Goal: Book appointment/travel/reservation

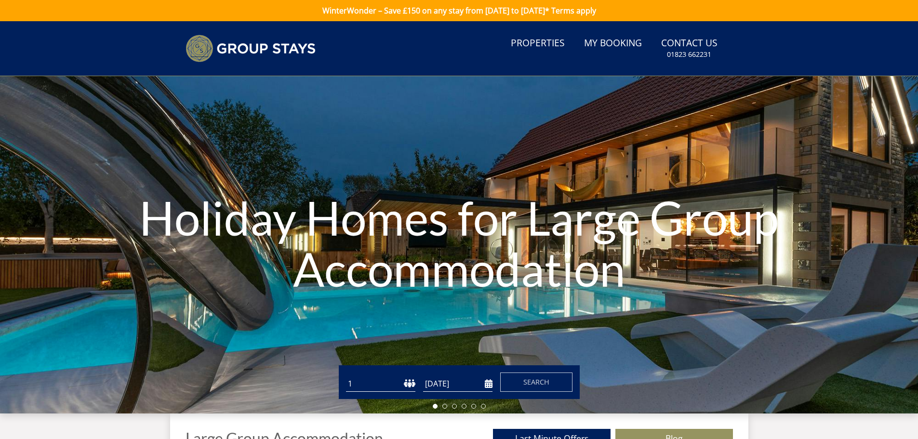
click at [407, 383] on select "1 2 3 4 5 6 7 8 9 10 11 12 13 14 15 16 17 18 19 20 21 22 23 24 25 26 27 28 29 3…" at bounding box center [380, 384] width 69 height 16
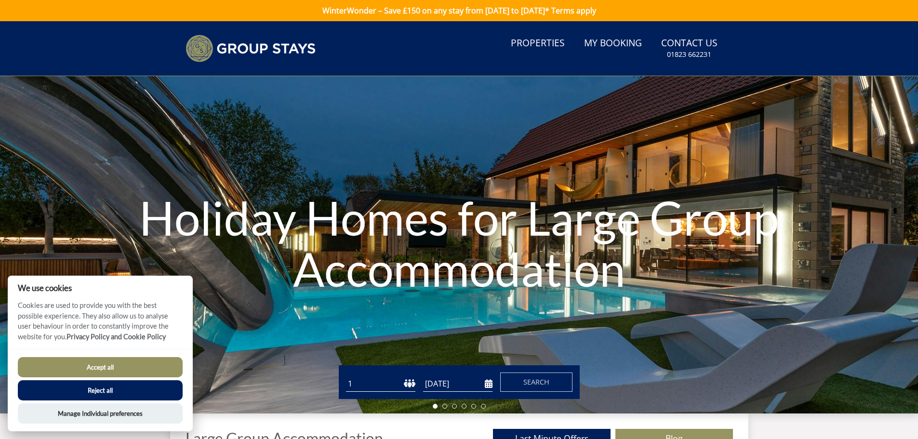
click at [139, 376] on button "Accept all" at bounding box center [100, 367] width 165 height 20
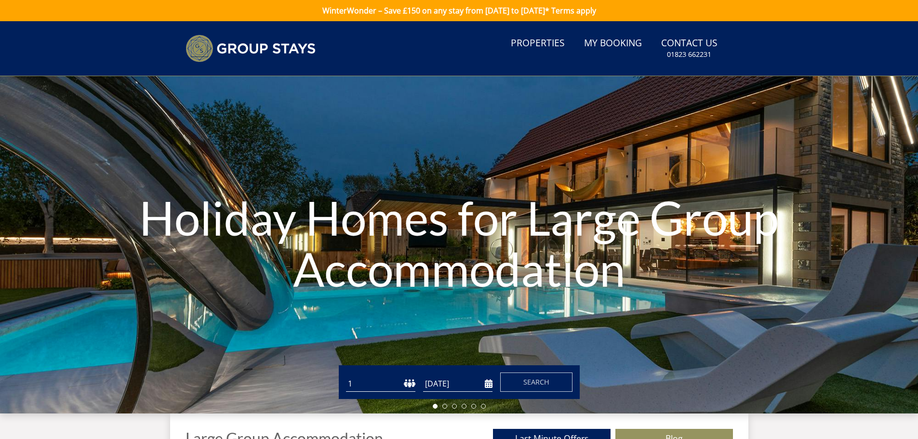
click at [408, 380] on select "1 2 3 4 5 6 7 8 9 10 11 12 13 14 15 16 17 18 19 20 21 22 23 24 25 26 27 28 29 3…" at bounding box center [380, 384] width 69 height 16
select select "14"
click at [346, 376] on select "1 2 3 4 5 6 7 8 9 10 11 12 13 14 15 16 17 18 19 20 21 22 23 24 25 26 27 28 29 3…" at bounding box center [380, 384] width 69 height 16
click at [486, 387] on input "[DATE]" at bounding box center [457, 384] width 69 height 16
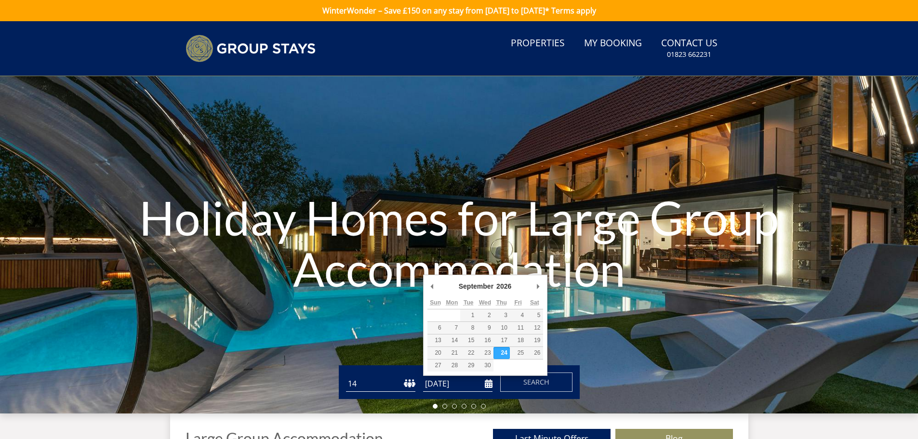
click at [487, 383] on input "24/09/2026" at bounding box center [457, 384] width 69 height 16
type input "25/09/2026"
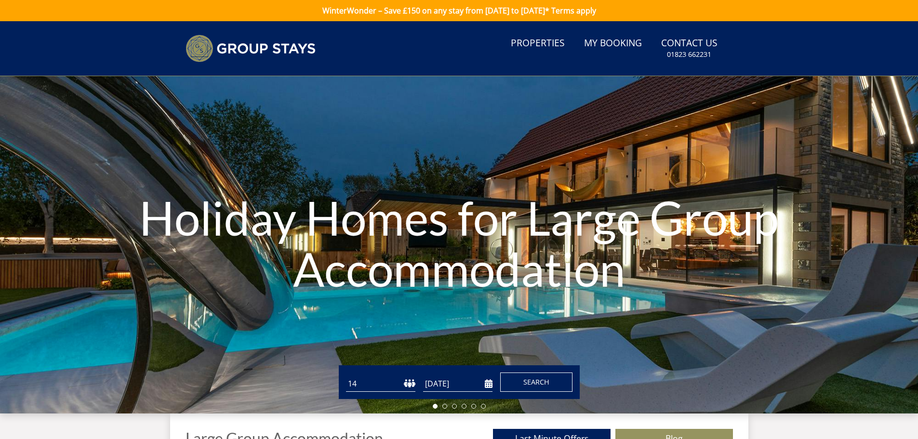
click at [534, 379] on span "Search" at bounding box center [537, 381] width 26 height 9
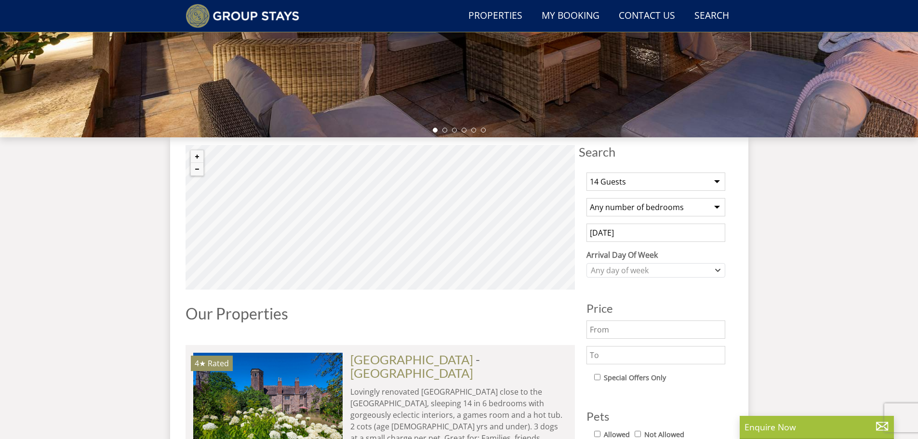
scroll to position [279, 0]
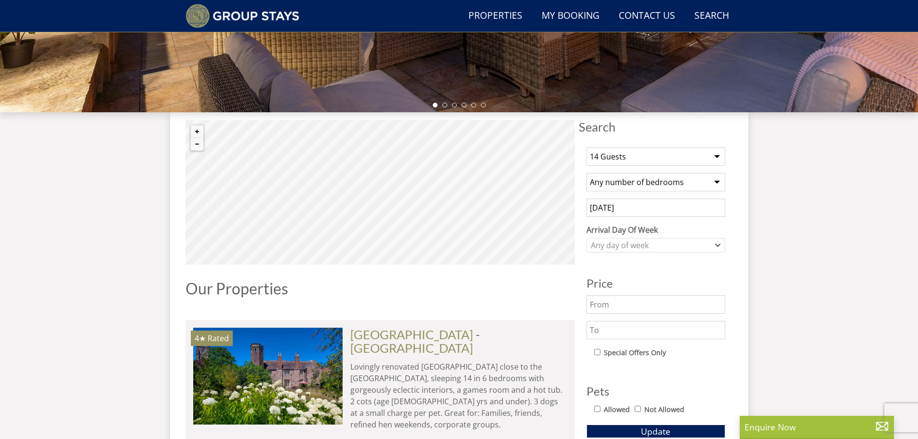
click at [692, 180] on select "Any number of bedrooms 3 Bedrooms 4 Bedrooms 5 Bedrooms 6 Bedrooms 7 Bedrooms 8…" at bounding box center [656, 182] width 139 height 18
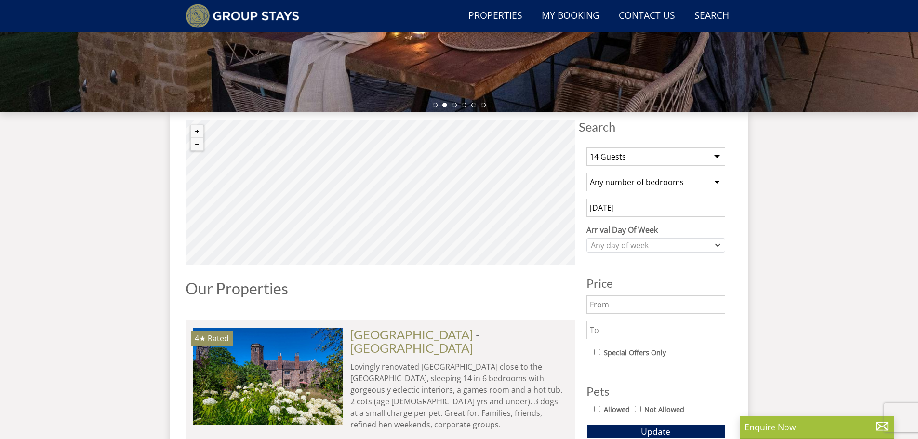
select select "7"
click at [587, 173] on select "Any number of bedrooms 3 Bedrooms 4 Bedrooms 5 Bedrooms 6 Bedrooms 7 Bedrooms 8…" at bounding box center [656, 182] width 139 height 18
click at [642, 242] on div "Any day of week" at bounding box center [651, 245] width 125 height 11
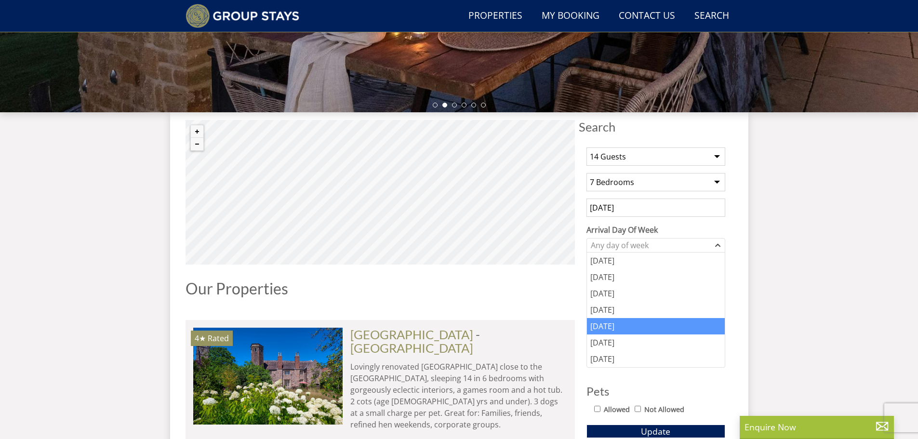
click at [622, 329] on div "Friday" at bounding box center [656, 326] width 138 height 16
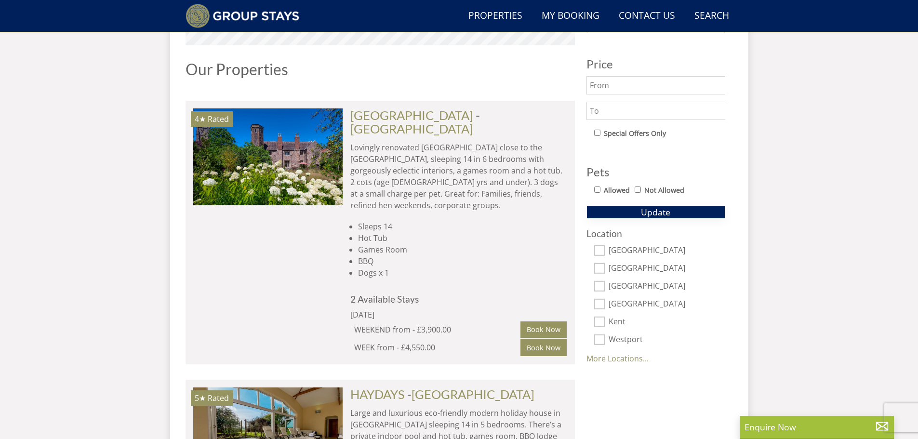
scroll to position [520, 0]
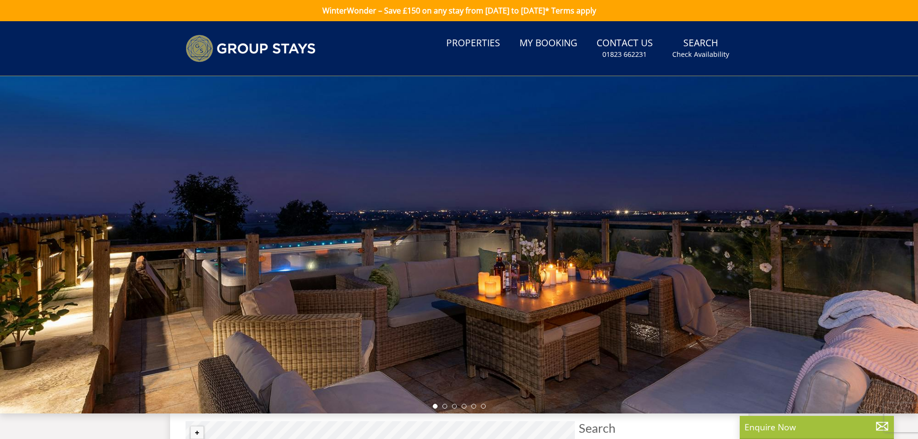
select select "7"
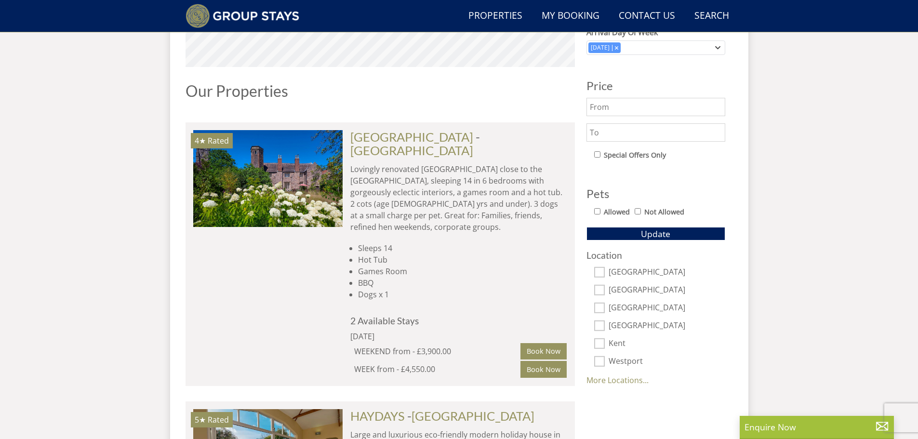
scroll to position [508, 0]
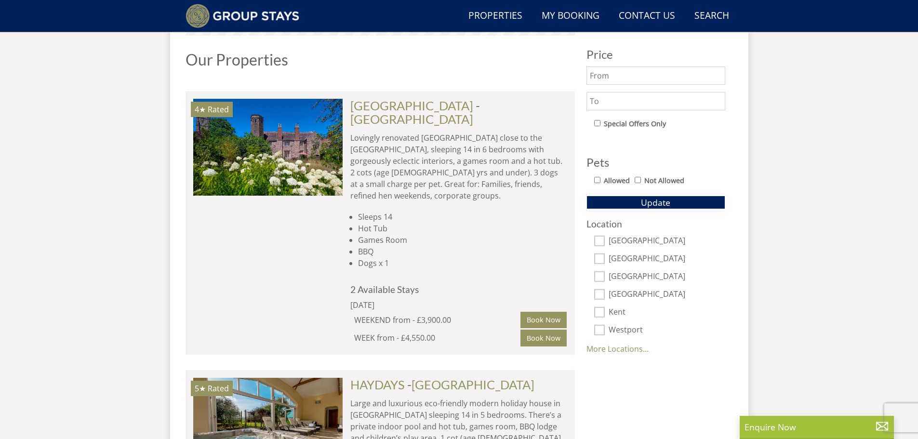
click at [667, 200] on span "Update" at bounding box center [655, 203] width 29 height 12
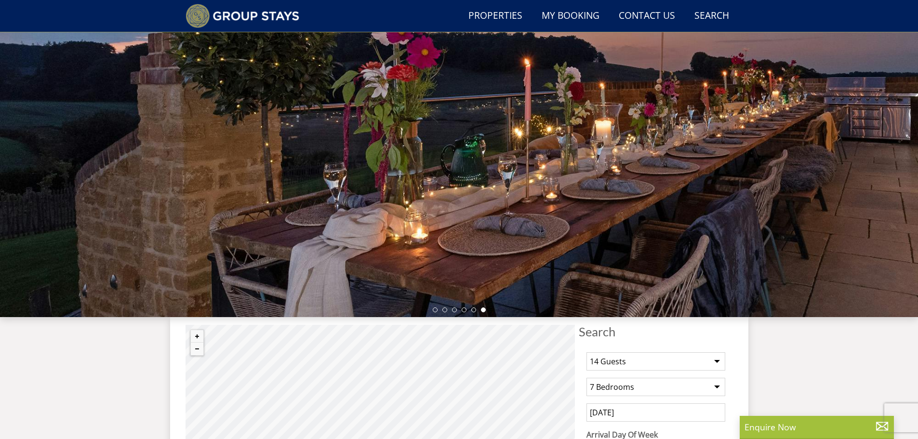
scroll to position [315, 0]
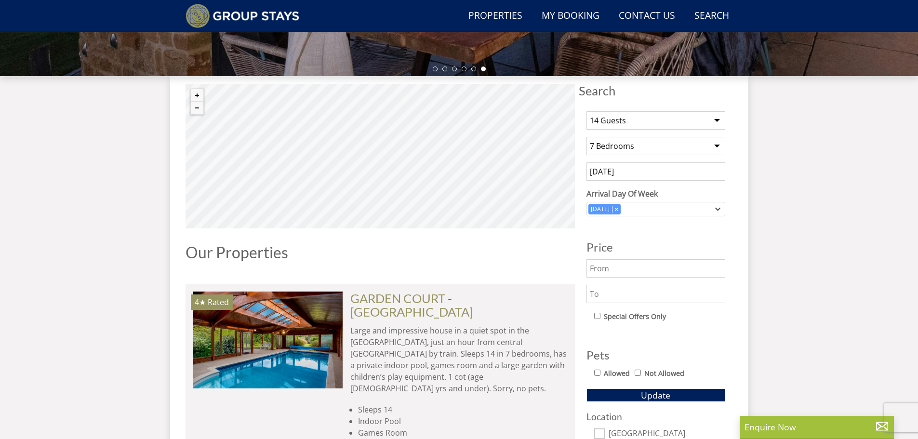
click at [687, 121] on select "1 Guest 2 Guests 3 Guests 4 Guests 5 Guests 6 Guests 7 Guests 8 Guests 9 Guests…" at bounding box center [656, 120] width 139 height 18
select select "12"
click at [587, 111] on select "1 Guest 2 Guests 3 Guests 4 Guests 5 Guests 6 Guests 7 Guests 8 Guests 9 Guests…" at bounding box center [656, 120] width 139 height 18
click at [659, 395] on span "Update" at bounding box center [655, 396] width 29 height 12
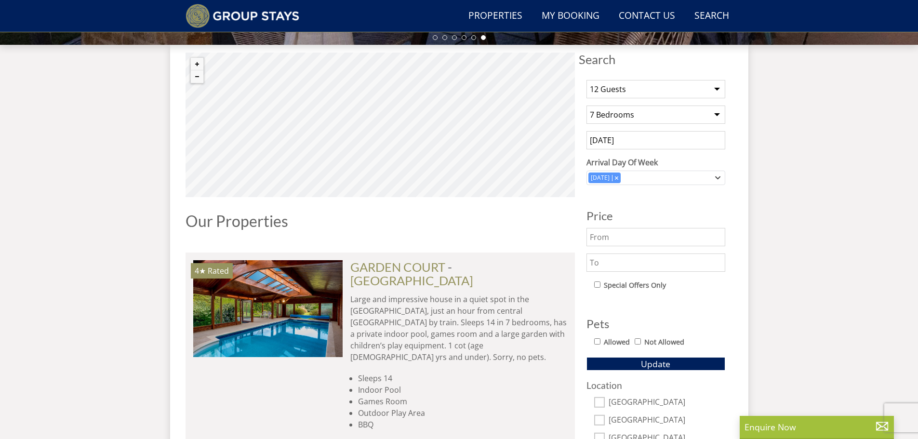
scroll to position [556, 0]
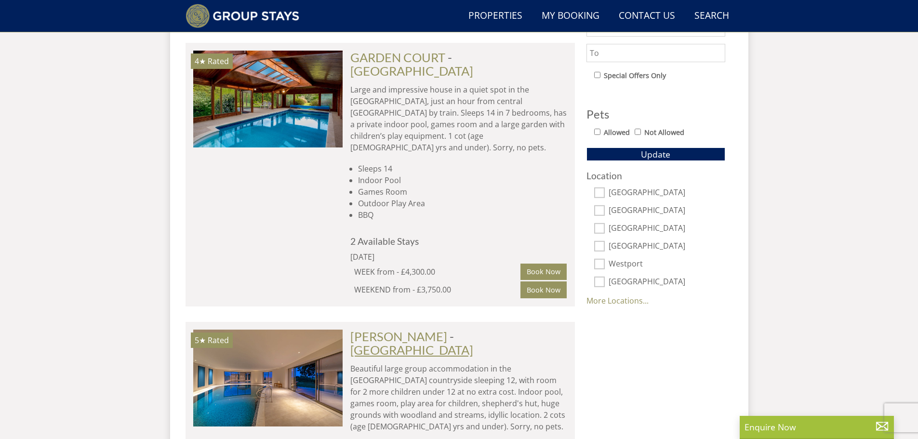
click at [467, 343] on link "Somerset" at bounding box center [411, 350] width 123 height 14
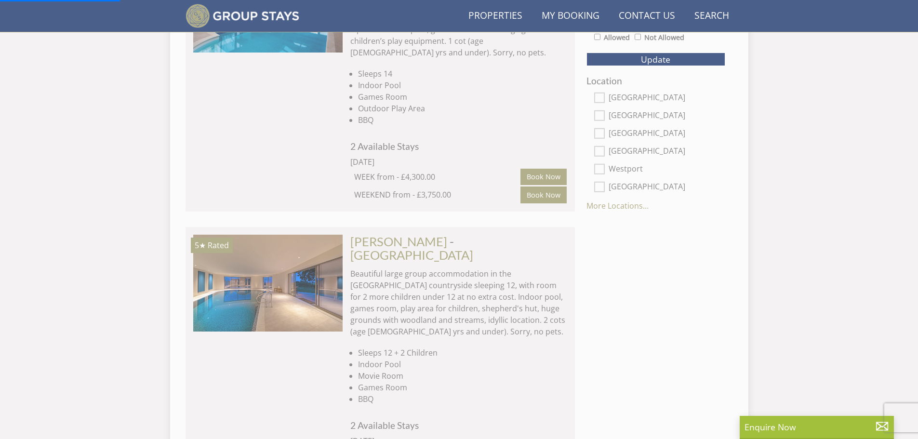
scroll to position [797, 0]
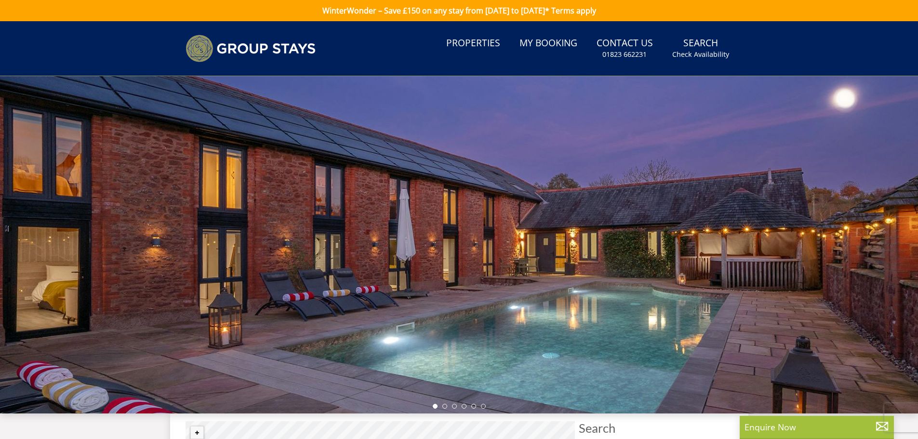
select select "12"
select select "7"
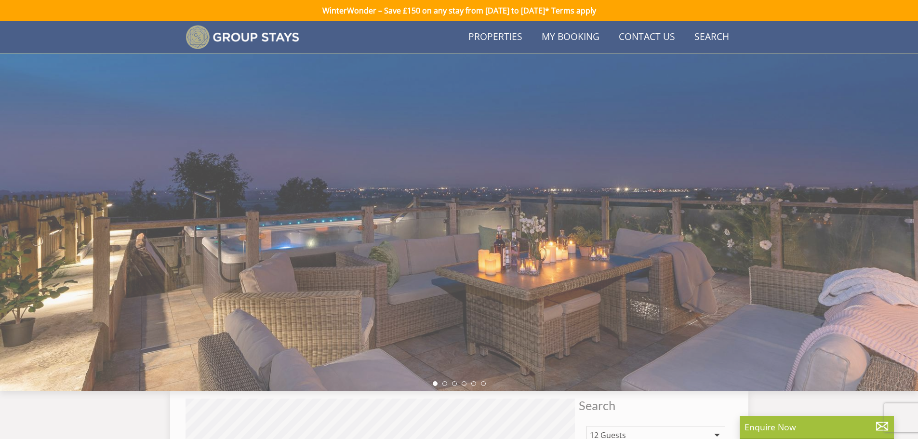
scroll to position [797, 0]
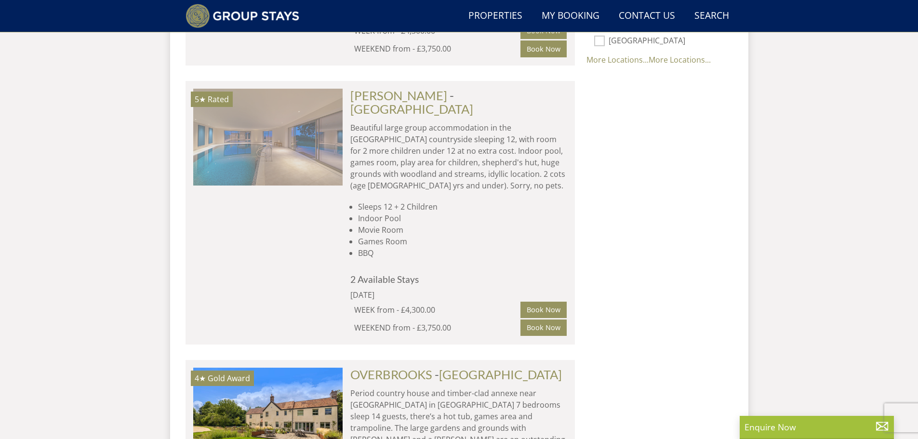
drag, startPoint x: 434, startPoint y: 66, endPoint x: 282, endPoint y: 91, distance: 154.4
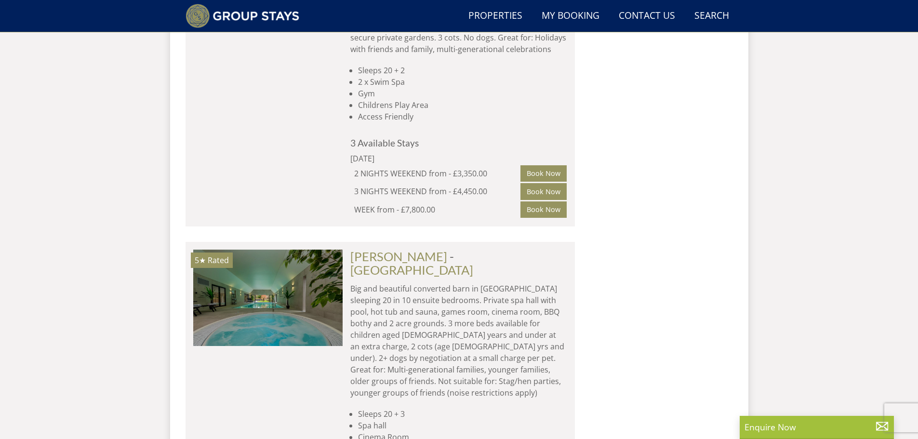
scroll to position [6045, 0]
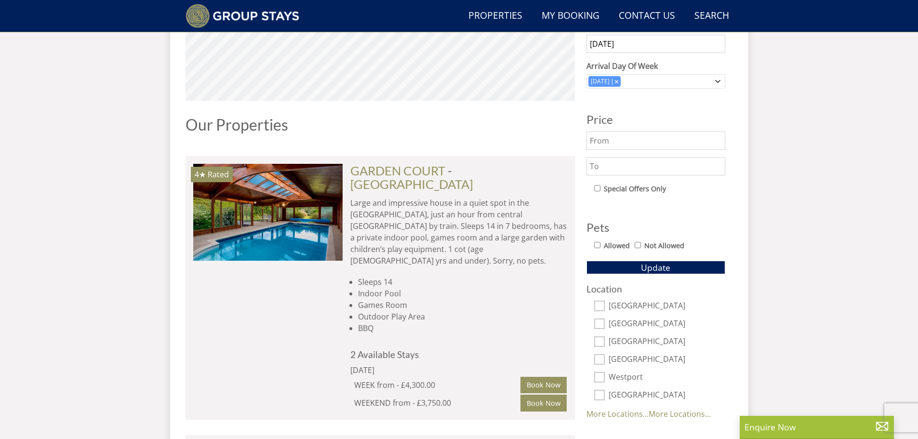
scroll to position [554, 0]
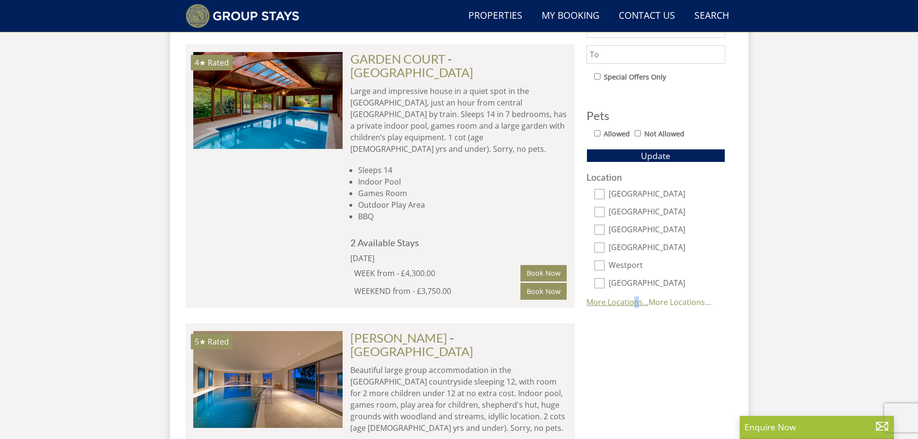
click at [635, 301] on link "More Locations..." at bounding box center [618, 302] width 62 height 11
click at [602, 316] on input "Surrey" at bounding box center [599, 319] width 11 height 11
checkbox input "true"
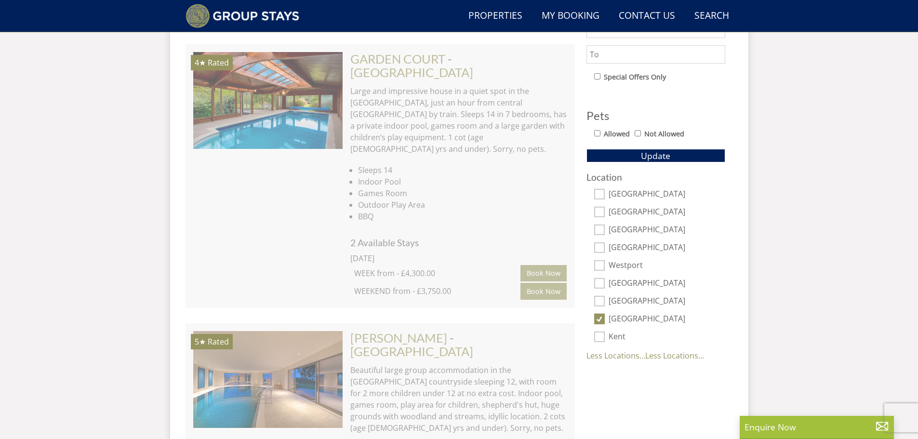
click at [597, 231] on input "[GEOGRAPHIC_DATA]" at bounding box center [599, 230] width 11 height 11
checkbox input "true"
click at [604, 249] on input "Gloucestershire" at bounding box center [599, 247] width 11 height 11
checkbox input "true"
click at [671, 152] on button "Update" at bounding box center [656, 155] width 139 height 13
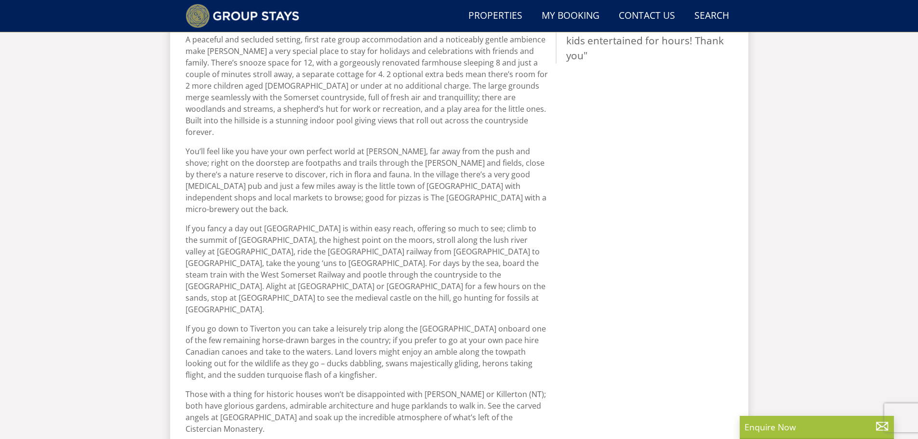
scroll to position [363, 0]
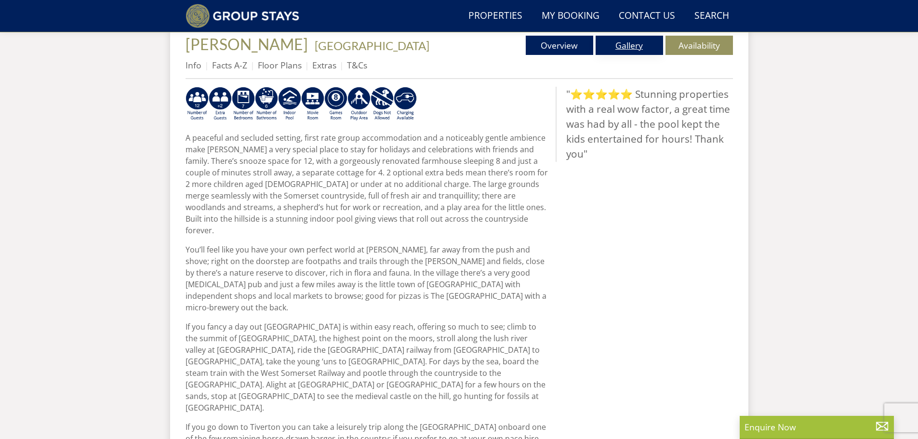
click at [621, 44] on link "Gallery" at bounding box center [629, 45] width 67 height 19
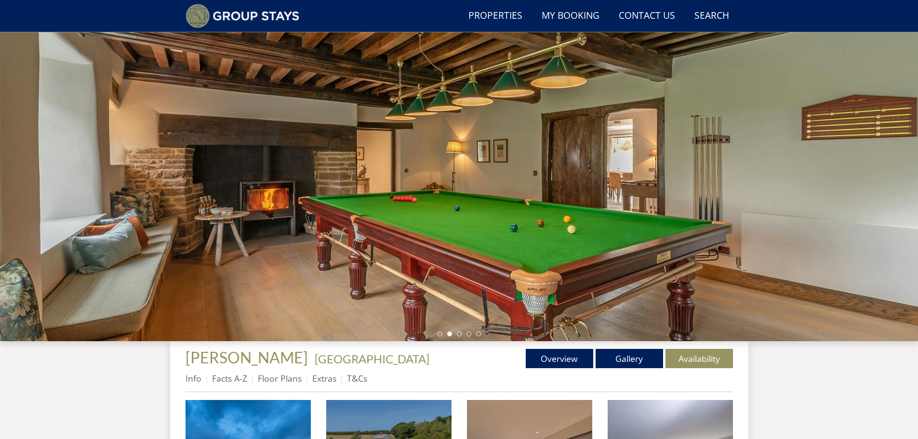
scroll to position [232, 0]
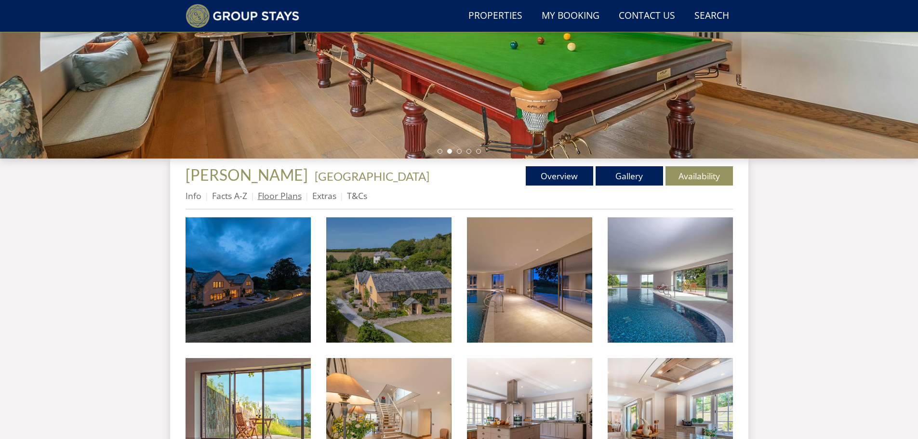
drag, startPoint x: 285, startPoint y: 202, endPoint x: 286, endPoint y: 194, distance: 7.3
click at [285, 201] on link "Floor Plans" at bounding box center [280, 196] width 44 height 12
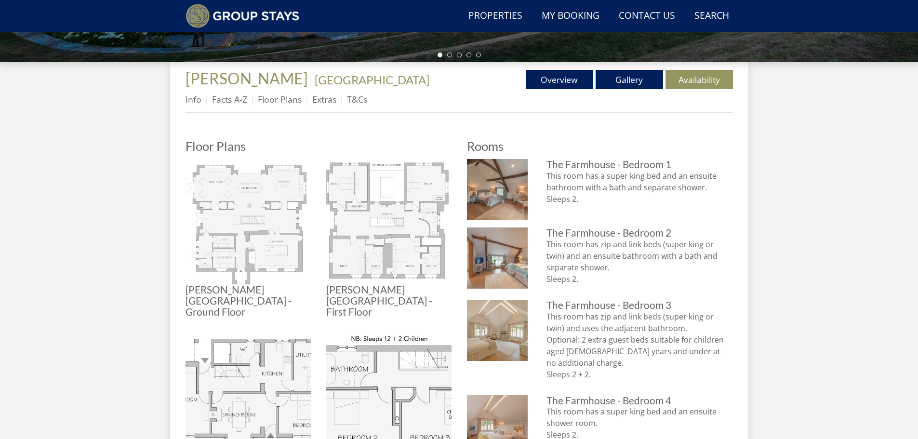
scroll to position [425, 0]
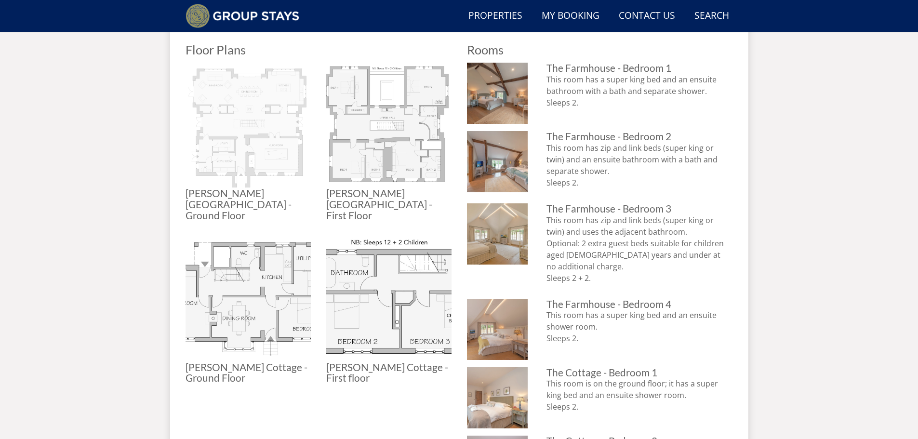
click at [276, 142] on img at bounding box center [248, 125] width 125 height 125
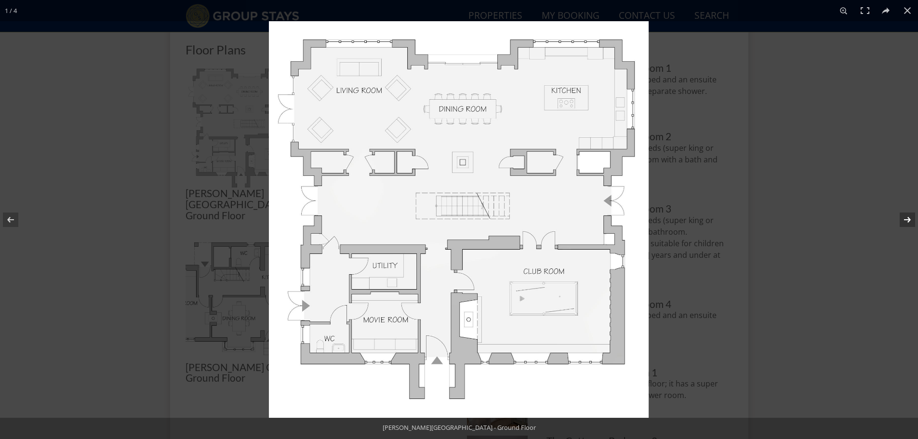
click at [911, 215] on button at bounding box center [902, 220] width 34 height 48
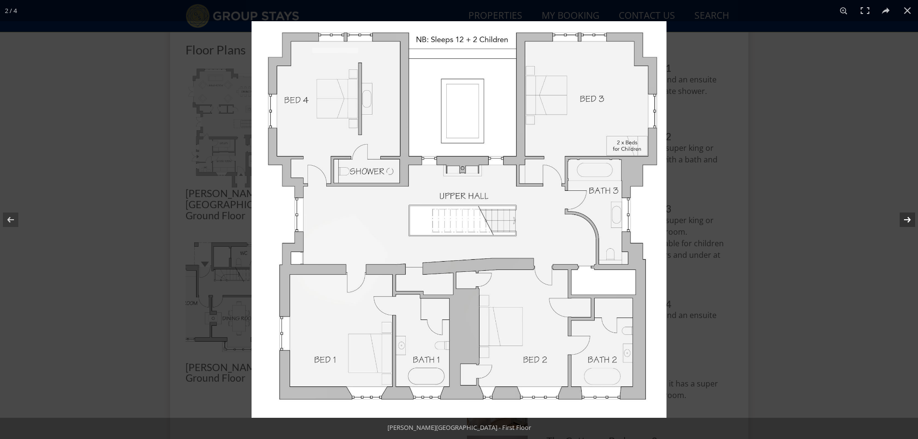
click at [908, 215] on button at bounding box center [902, 220] width 34 height 48
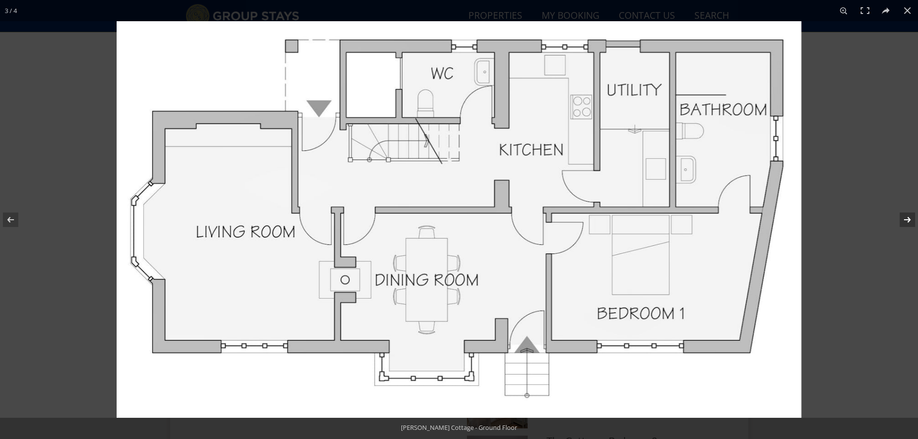
click at [905, 214] on button at bounding box center [902, 220] width 34 height 48
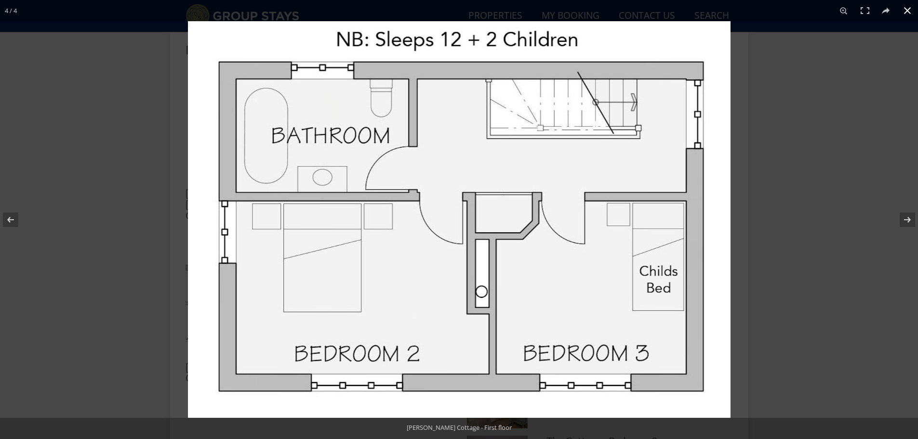
click at [908, 8] on button at bounding box center [907, 10] width 21 height 21
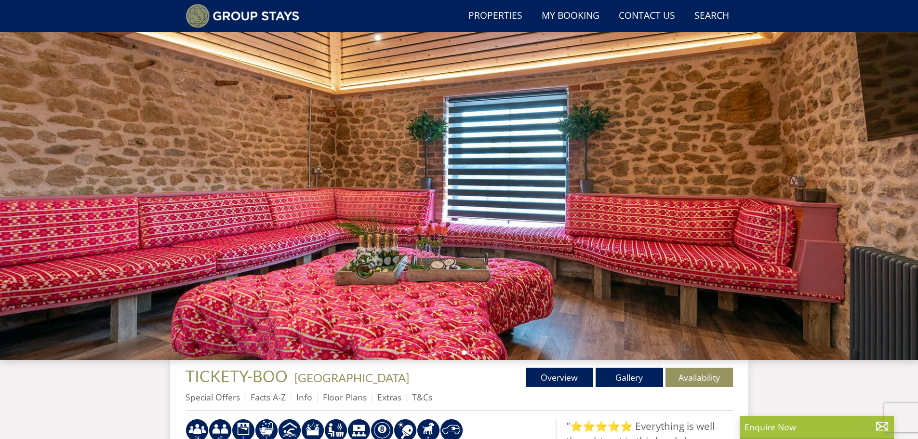
scroll to position [170, 0]
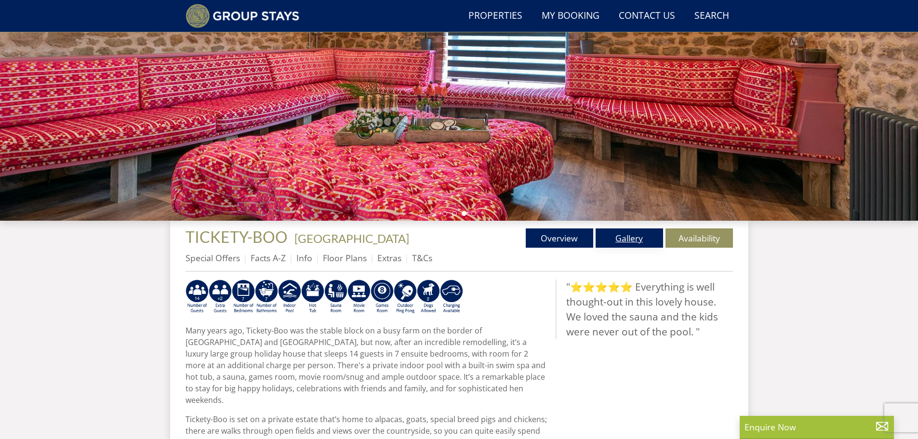
click at [619, 239] on link "Gallery" at bounding box center [629, 238] width 67 height 19
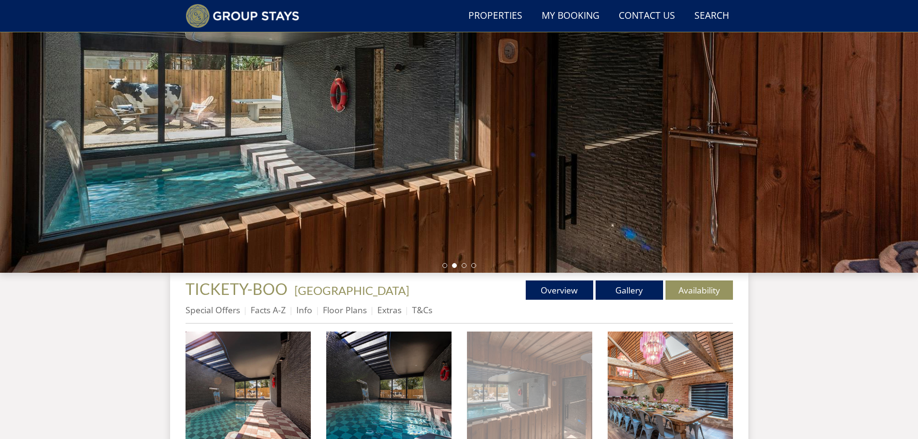
scroll to position [279, 0]
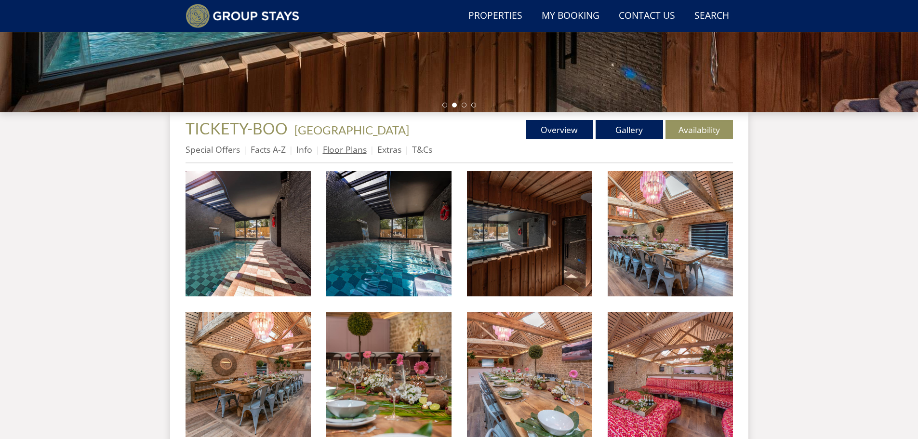
click at [336, 148] on link "Floor Plans" at bounding box center [345, 150] width 44 height 12
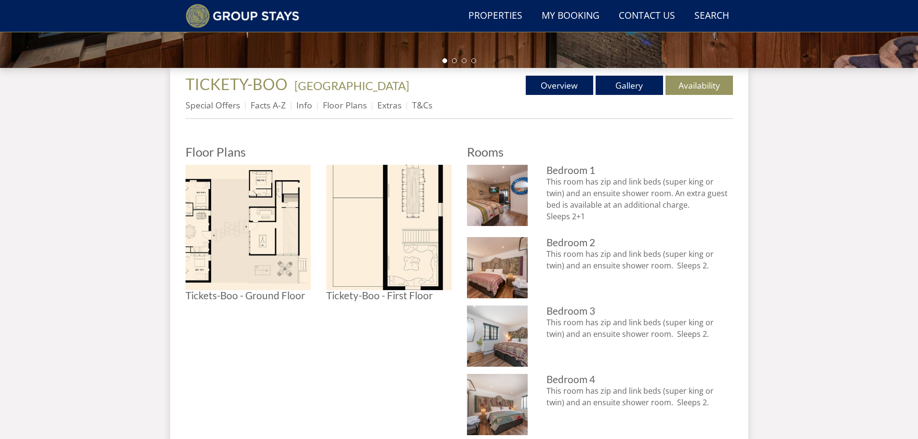
scroll to position [329, 0]
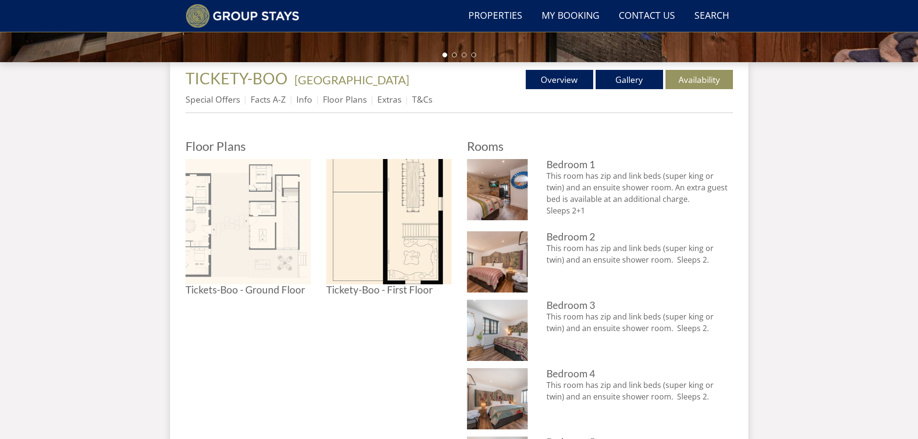
click at [276, 234] on img at bounding box center [248, 221] width 125 height 125
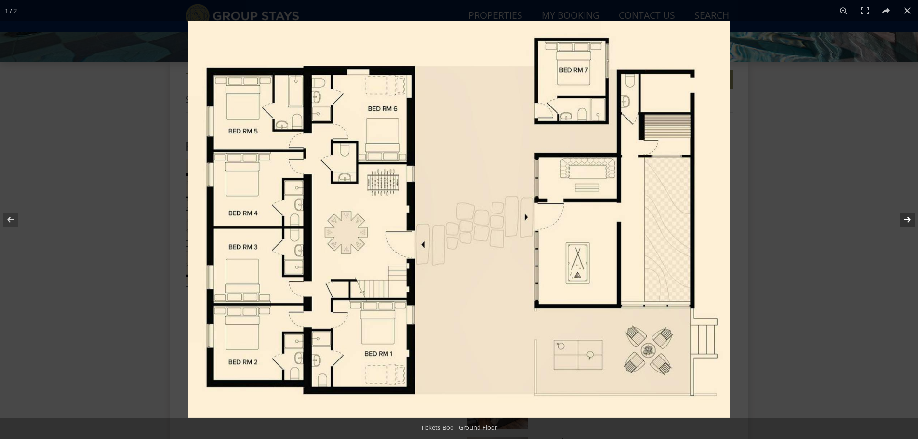
click at [914, 213] on button at bounding box center [902, 220] width 34 height 48
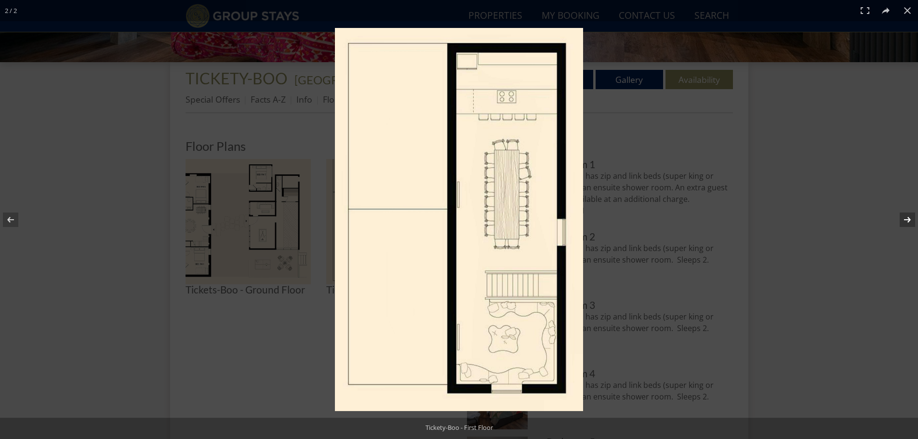
click at [909, 216] on button at bounding box center [902, 220] width 34 height 48
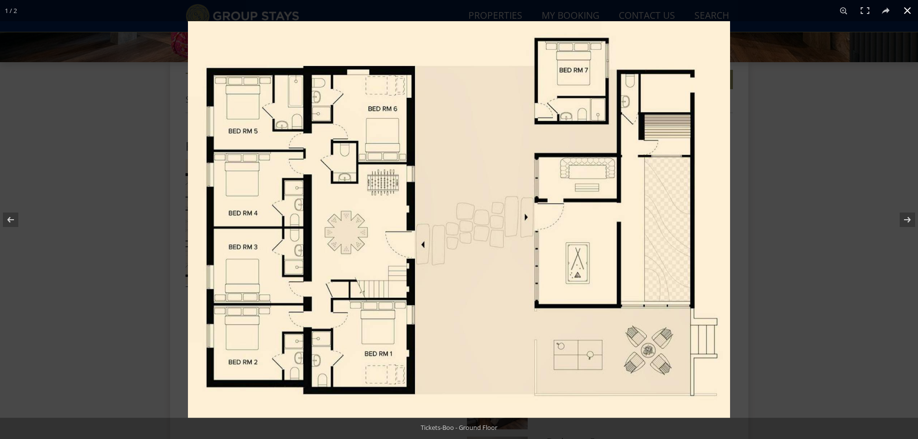
click at [909, 6] on button at bounding box center [907, 10] width 21 height 21
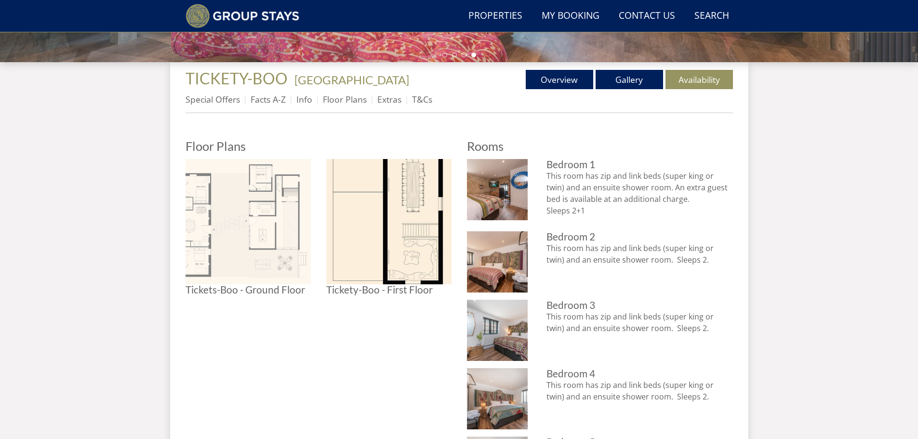
click at [267, 229] on img at bounding box center [248, 221] width 125 height 125
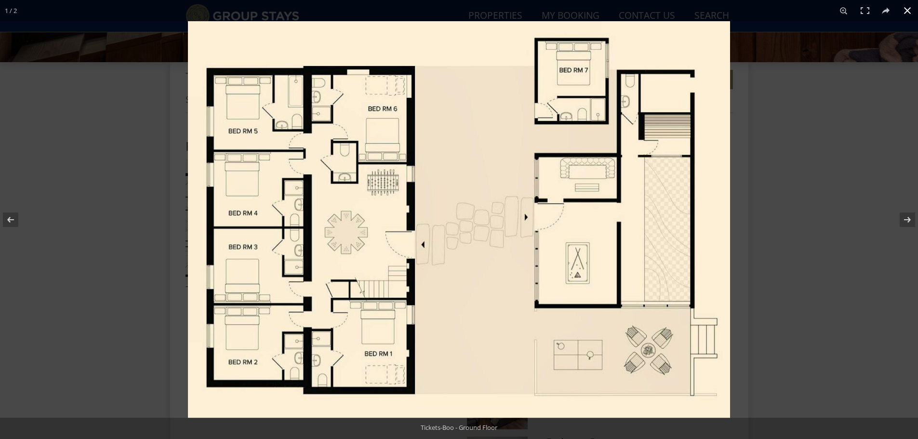
click at [905, 8] on button at bounding box center [907, 10] width 21 height 21
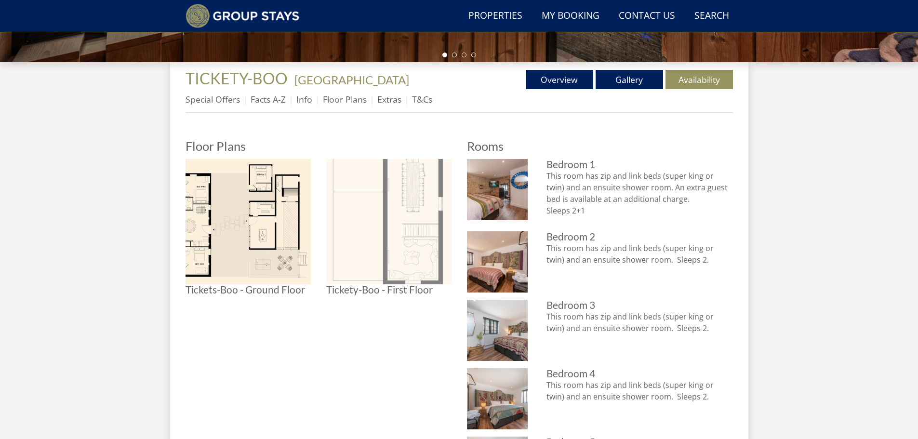
click at [405, 243] on img at bounding box center [388, 221] width 125 height 125
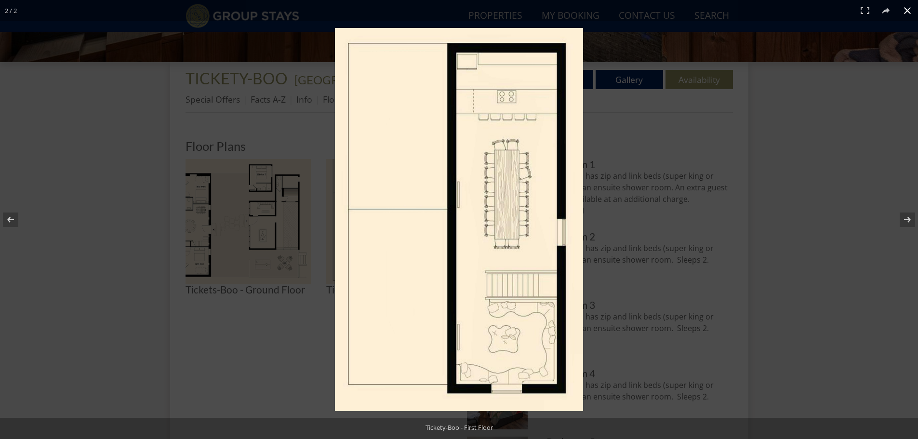
click at [908, 9] on button at bounding box center [907, 10] width 21 height 21
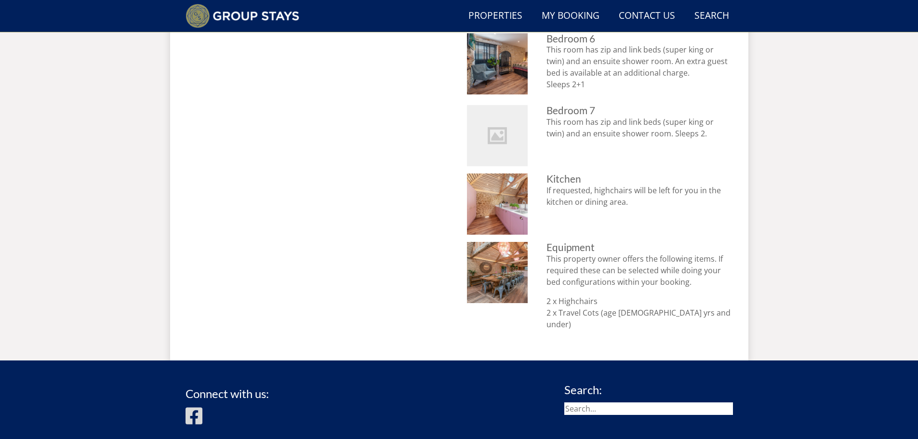
scroll to position [859, 0]
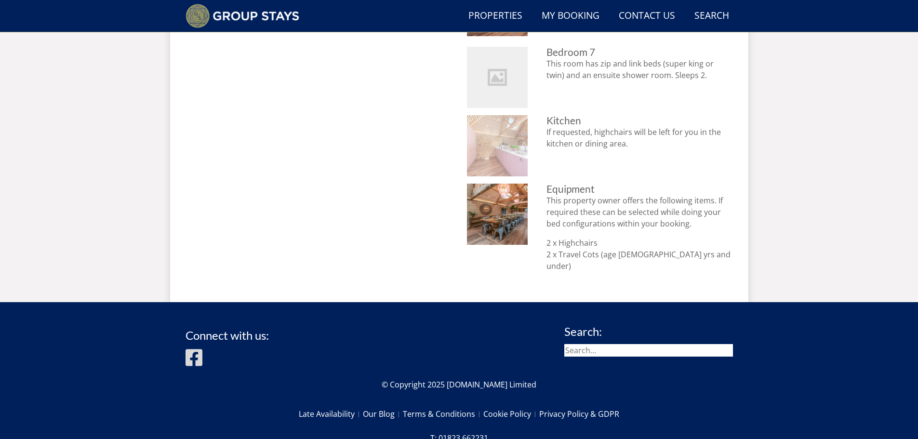
click at [496, 157] on img at bounding box center [497, 145] width 61 height 61
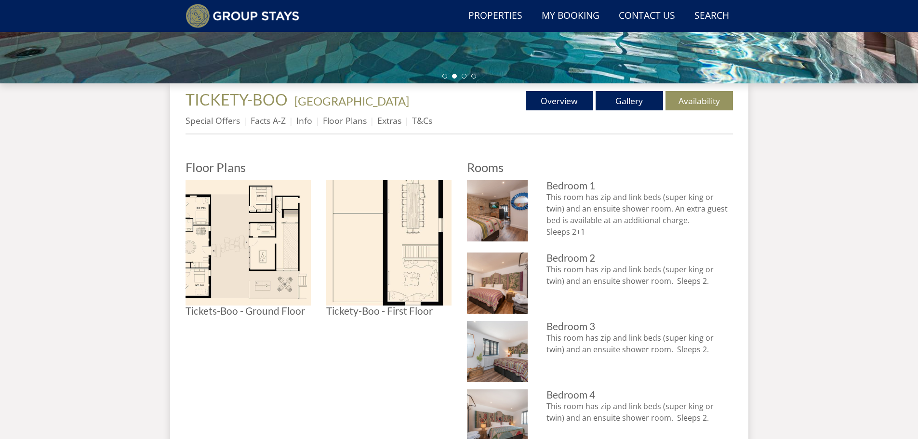
scroll to position [281, 0]
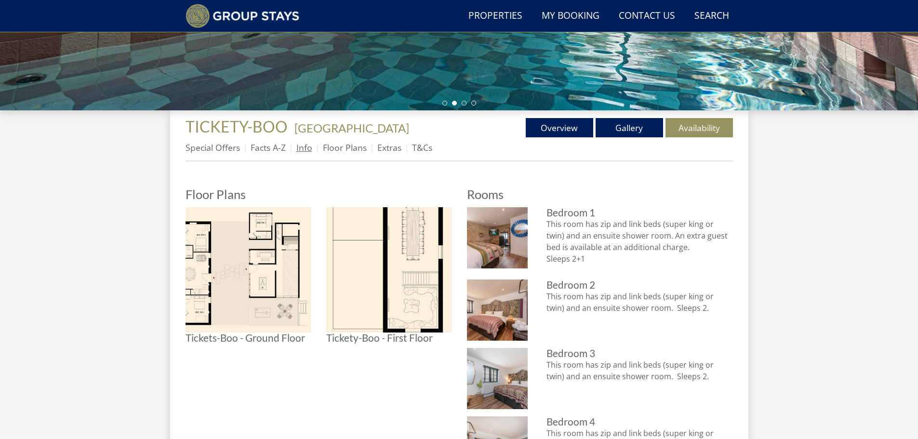
click at [309, 146] on link "Info" at bounding box center [304, 148] width 16 height 12
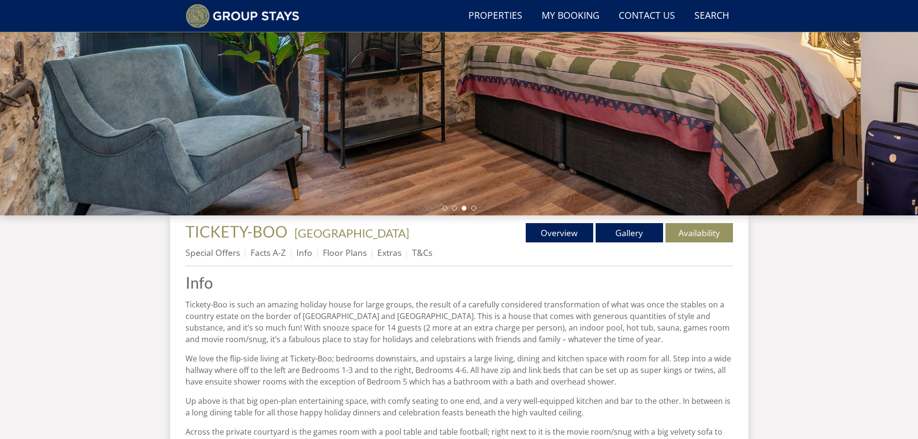
scroll to position [182, 0]
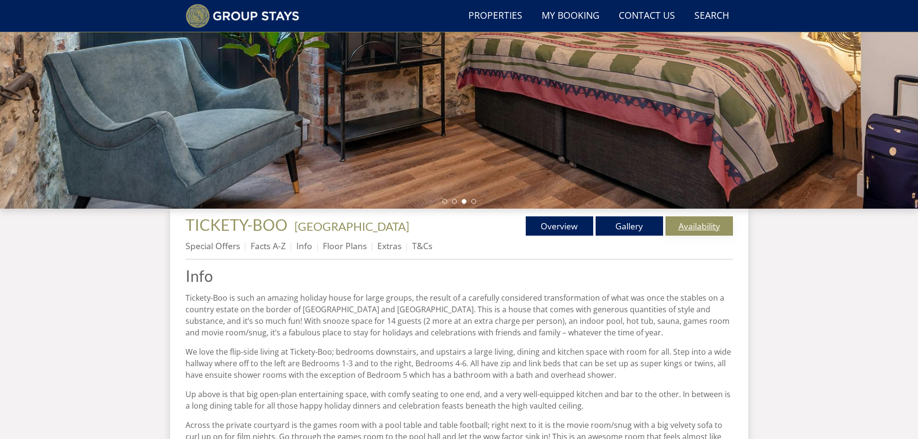
click at [695, 227] on link "Availability" at bounding box center [699, 225] width 67 height 19
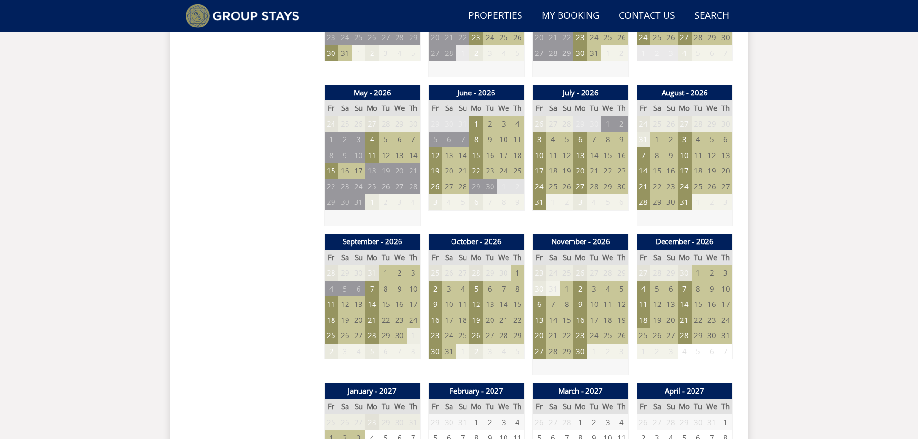
scroll to position [666, 0]
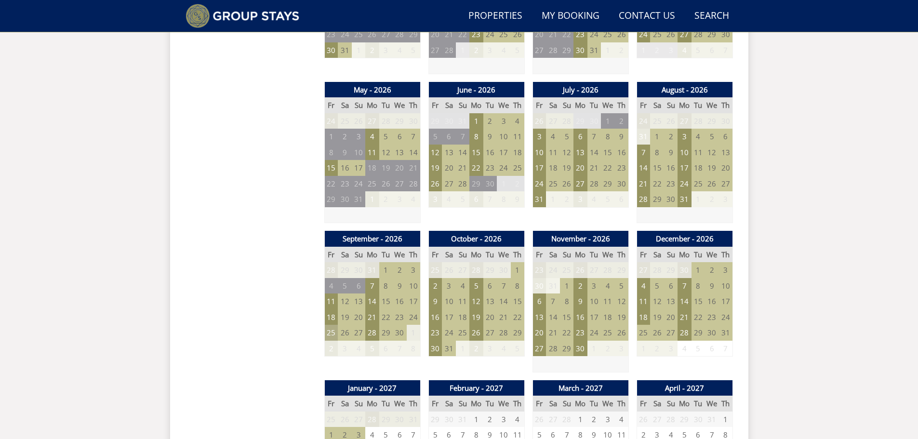
click at [334, 335] on td "25" at bounding box center [330, 333] width 13 height 16
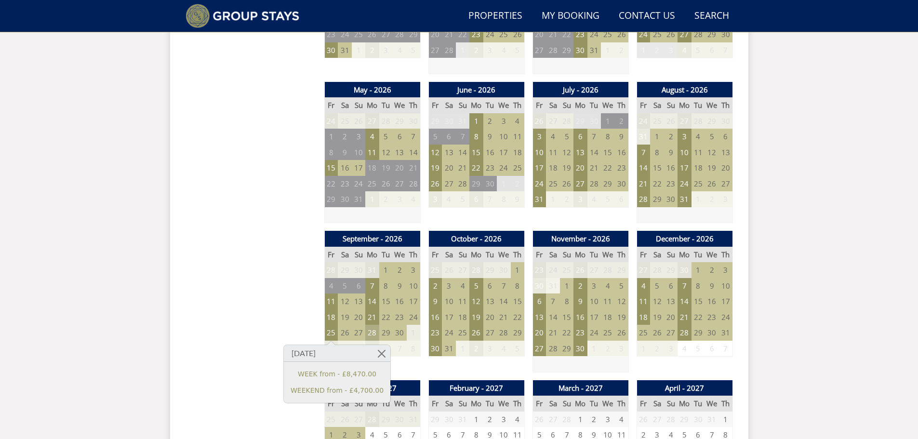
click at [370, 335] on td "28" at bounding box center [371, 333] width 13 height 16
click at [333, 332] on td "25" at bounding box center [330, 333] width 13 height 16
click at [325, 393] on link "WEEKEND from - £4,700.00" at bounding box center [337, 391] width 93 height 10
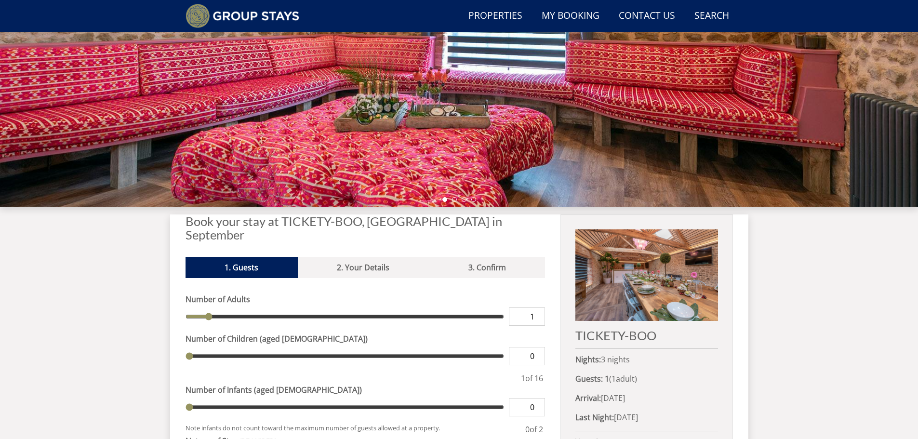
scroll to position [329, 0]
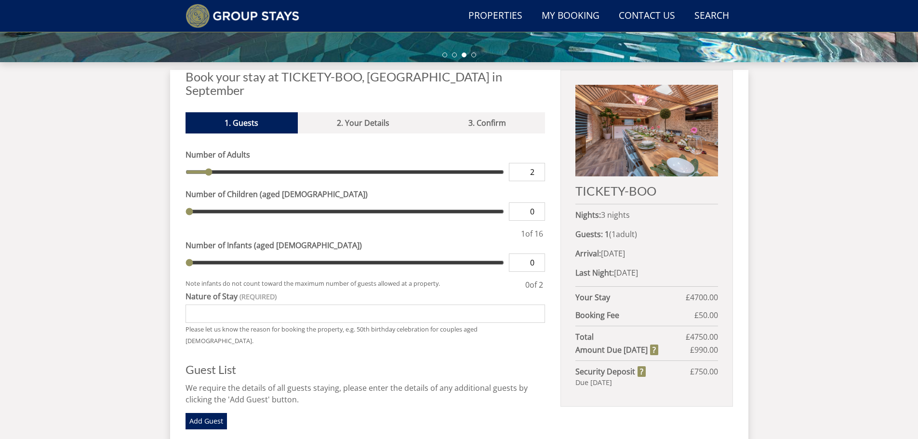
type input "2"
click at [537, 163] on input "2" at bounding box center [527, 172] width 36 height 18
type input "2"
type input "3"
click at [537, 163] on input "3" at bounding box center [527, 172] width 36 height 18
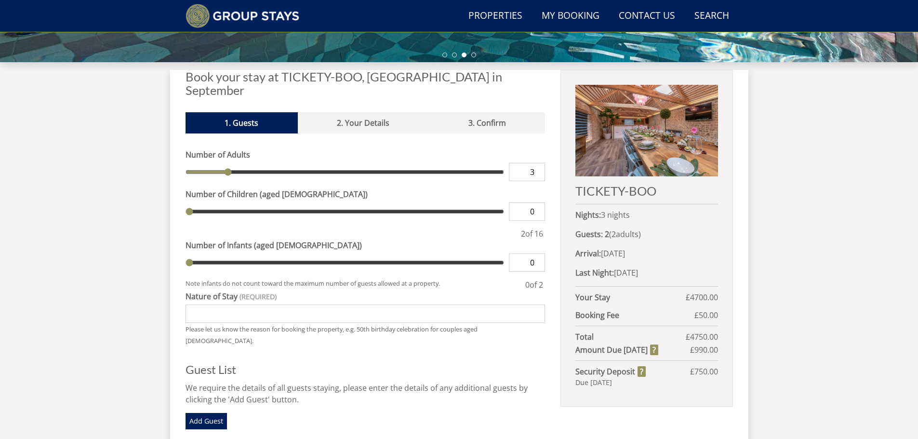
type input "3"
type input "4"
click at [536, 163] on input "4" at bounding box center [527, 172] width 36 height 18
type input "4"
type input "5"
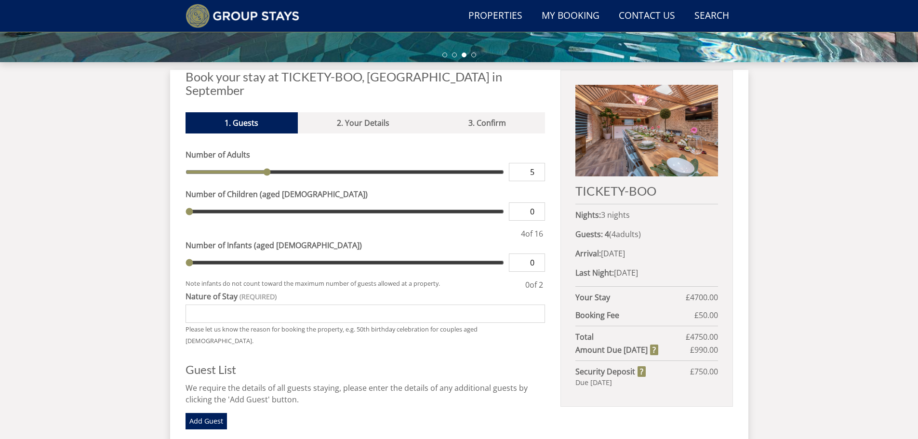
click at [536, 163] on input "5" at bounding box center [527, 172] width 36 height 18
type input "5"
type input "6"
click at [536, 163] on input "6" at bounding box center [527, 172] width 36 height 18
type input "6"
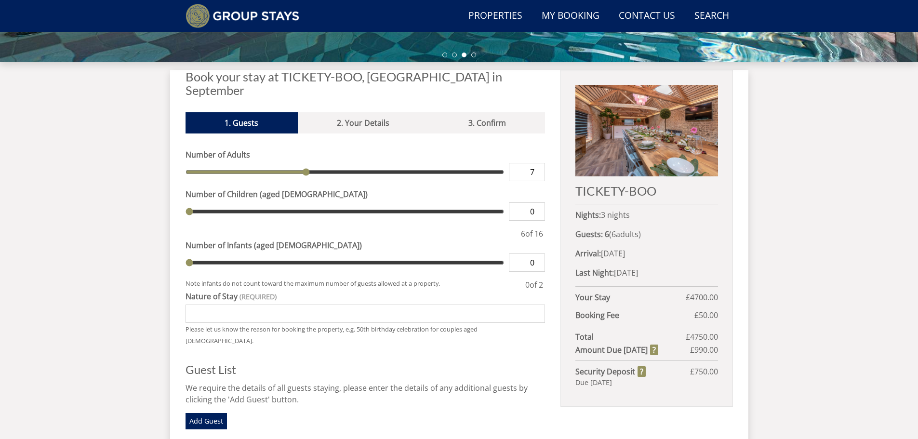
type input "7"
click at [537, 163] on input "7" at bounding box center [527, 172] width 36 height 18
type input "7"
type input "8"
click at [537, 163] on input "8" at bounding box center [527, 172] width 36 height 18
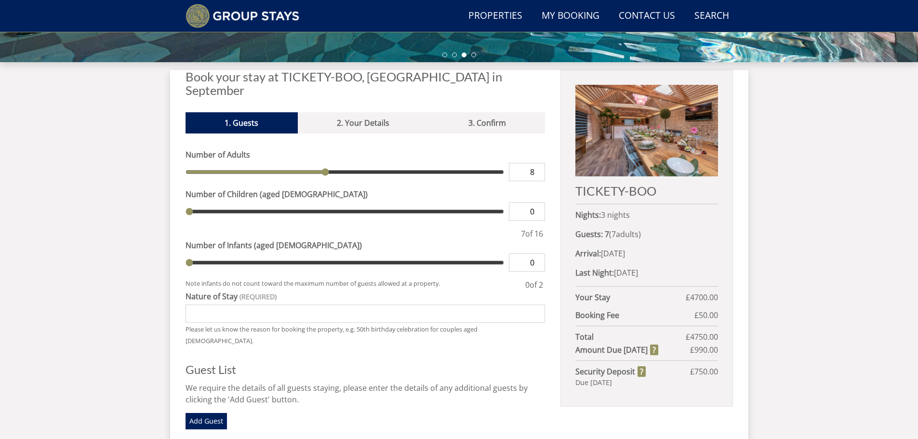
type input "8"
type input "1"
click at [539, 202] on input "1" at bounding box center [527, 211] width 36 height 18
type input "1"
type input "2"
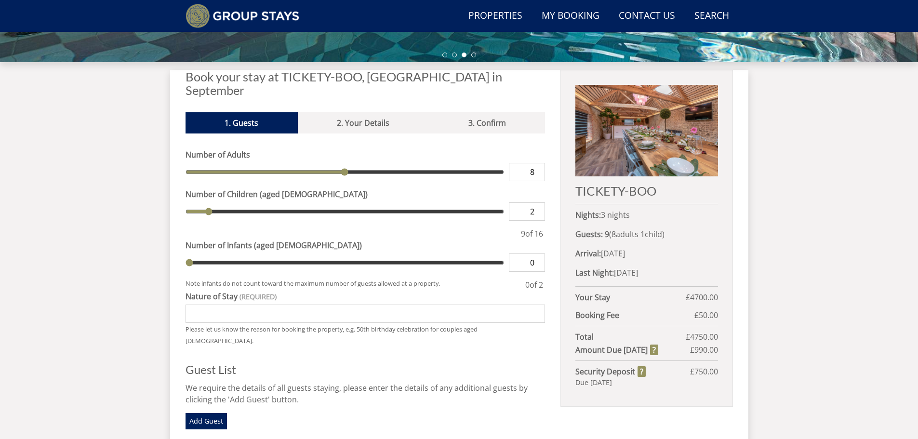
click at [539, 202] on input "2" at bounding box center [527, 211] width 36 height 18
type input "2"
type input "3"
click at [539, 202] on input "3" at bounding box center [527, 211] width 36 height 18
type input "3"
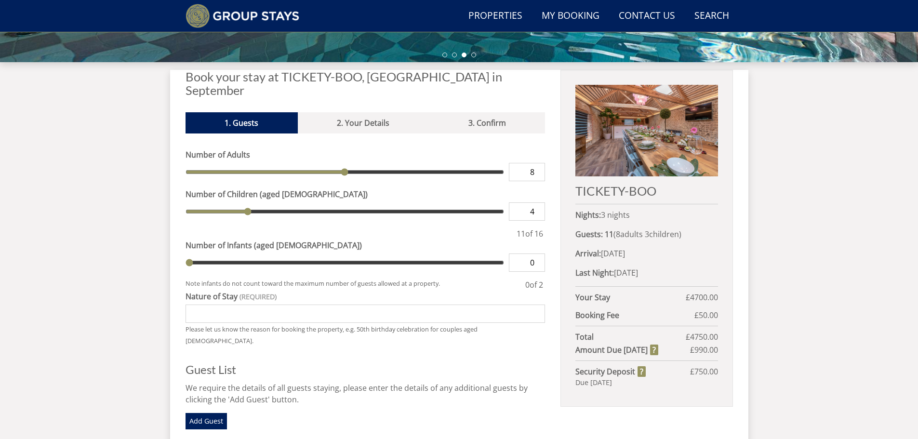
type input "4"
click at [539, 202] on input "4" at bounding box center [527, 211] width 36 height 18
type input "4"
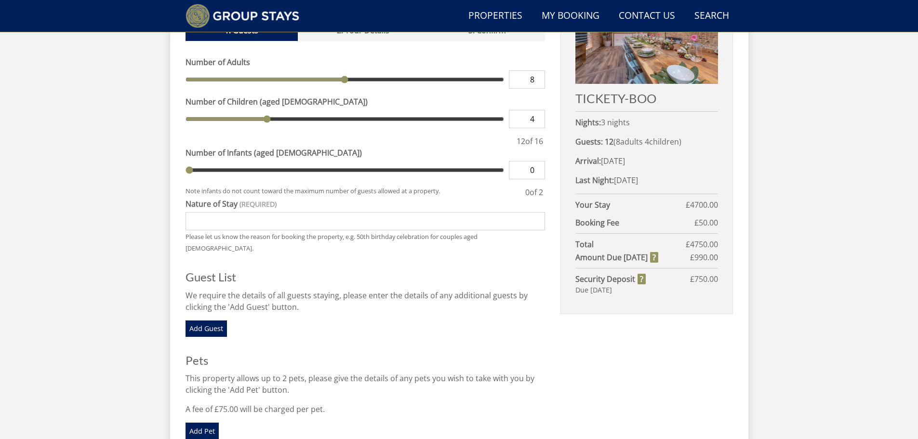
scroll to position [425, 0]
